Goal: Task Accomplishment & Management: Manage account settings

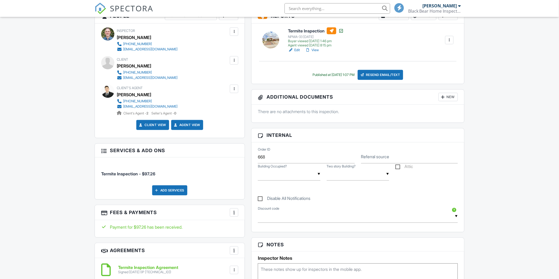
click at [234, 214] on div at bounding box center [233, 212] width 5 height 5
click at [253, 254] on li "View Invoice" at bounding box center [260, 255] width 55 height 13
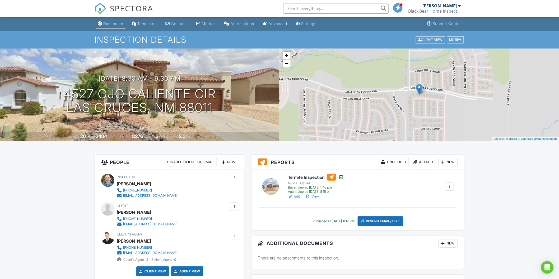
click at [102, 24] on link "Dashboard" at bounding box center [111, 24] width 30 height 10
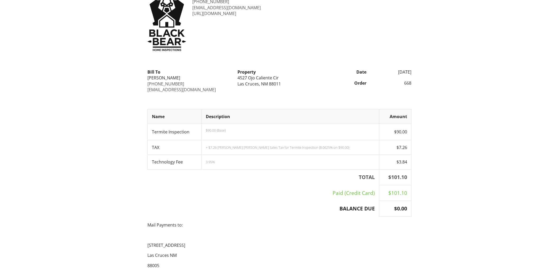
scroll to position [106, 0]
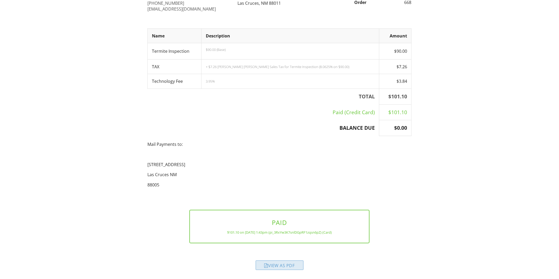
click at [286, 266] on div "View as PDF" at bounding box center [280, 266] width 48 height 10
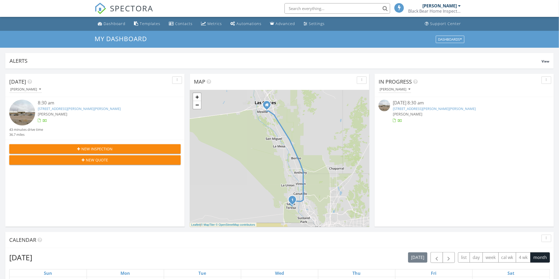
scroll to position [3, 3]
click at [399, 109] on link "5622 McNutt Rd, Santa Teresa, NM 88008" at bounding box center [434, 108] width 83 height 5
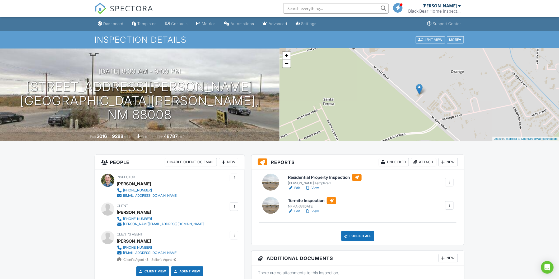
click at [296, 189] on link "Edit" at bounding box center [294, 188] width 12 height 5
